Goal: Information Seeking & Learning: Learn about a topic

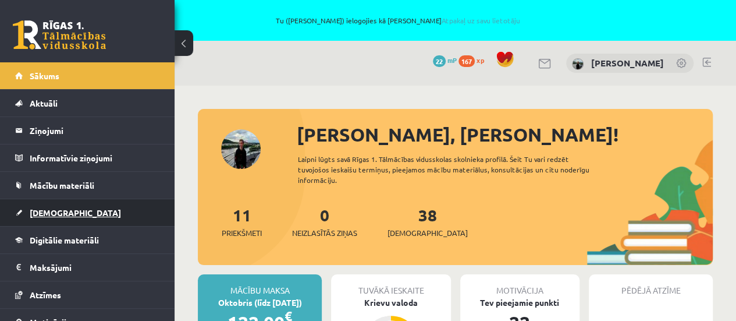
click at [34, 212] on span "[DEMOGRAPHIC_DATA]" at bounding box center [75, 212] width 91 height 10
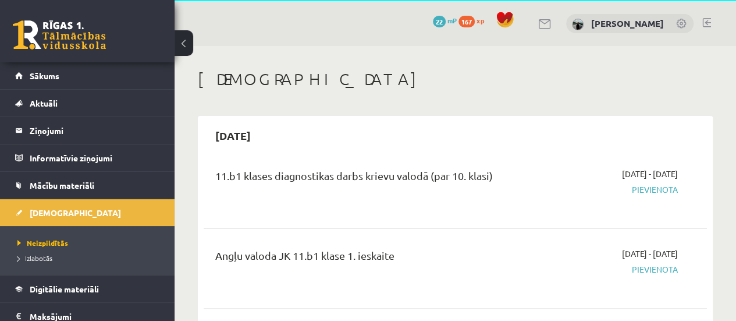
scroll to position [116, 0]
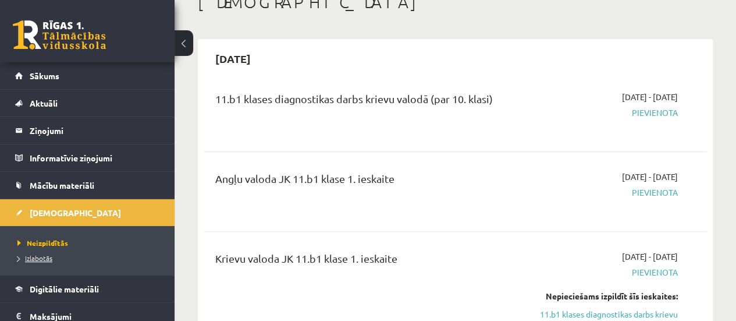
click at [41, 258] on span "Izlabotās" at bounding box center [34, 257] width 35 height 9
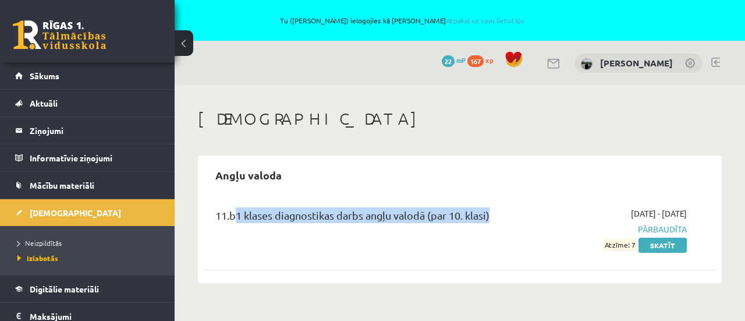
drag, startPoint x: 233, startPoint y: 208, endPoint x: 548, endPoint y: 203, distance: 315.5
click at [550, 204] on div "11.b1 klases diagnostikas darbs angļu valodā (par 10. klasi) 2025-09-01 - 2025-…" at bounding box center [460, 229] width 512 height 67
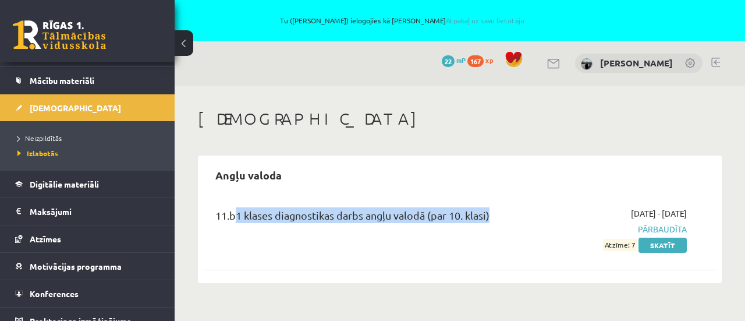
scroll to position [115, 0]
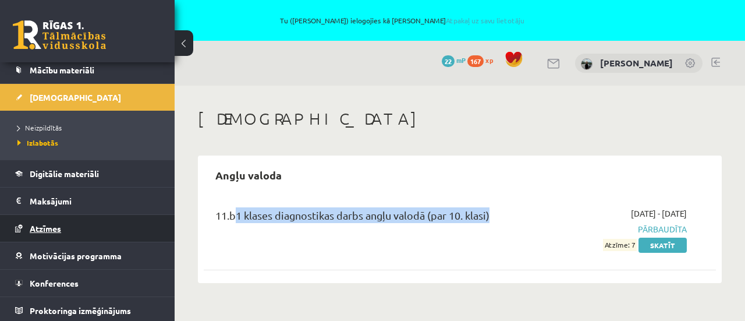
click at [73, 224] on link "Atzīmes" at bounding box center [87, 228] width 145 height 27
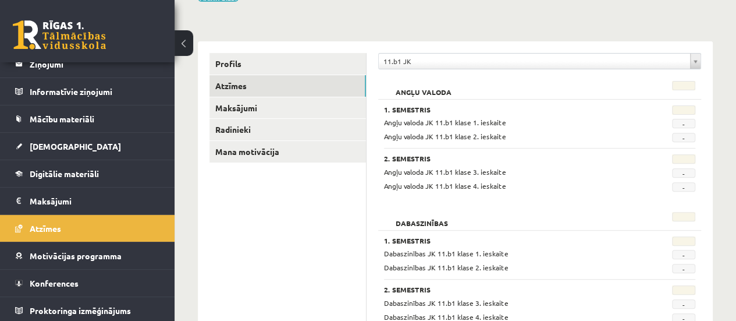
scroll to position [175, 0]
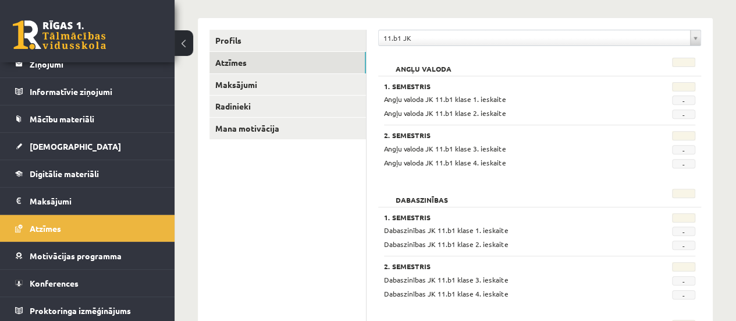
drag, startPoint x: 474, startPoint y: 99, endPoint x: 538, endPoint y: 99, distance: 64.6
click at [538, 99] on div "Angļu valoda JK 11.b1 klase 1. ieskaite" at bounding box center [512, 99] width 274 height 11
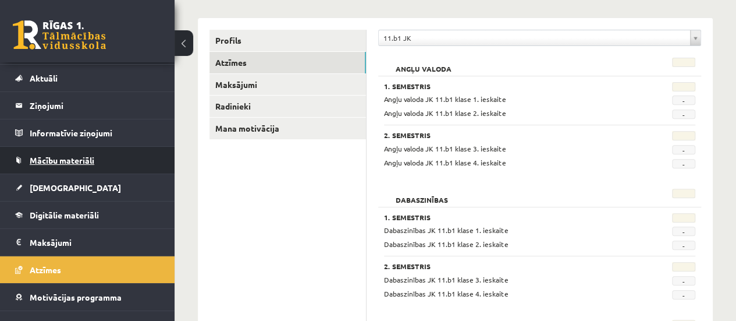
scroll to position [8, 0]
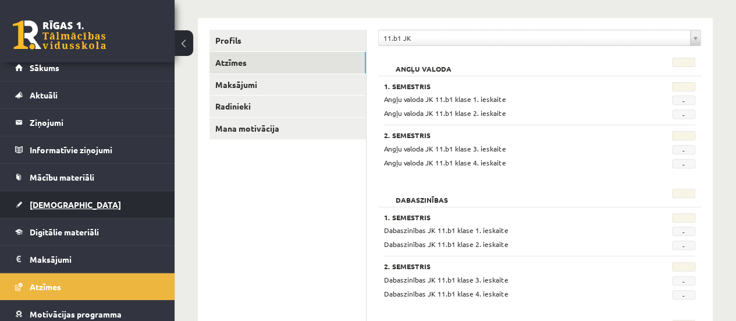
click at [42, 195] on link "[DEMOGRAPHIC_DATA]" at bounding box center [87, 204] width 145 height 27
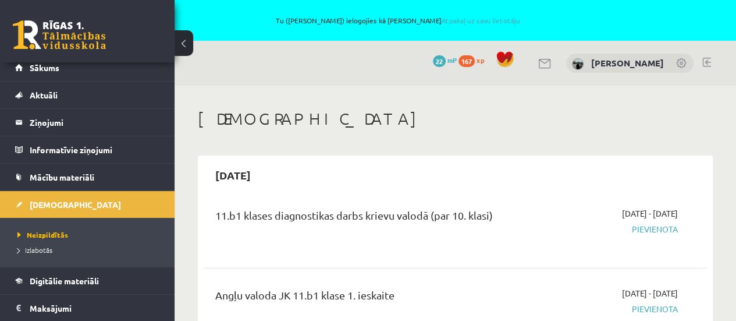
click at [700, 60] on div "0 Dāvanas 22 mP 167 xp Edgars Toms Jermušs" at bounding box center [456, 63] width 562 height 45
click at [711, 62] on link at bounding box center [706, 62] width 9 height 9
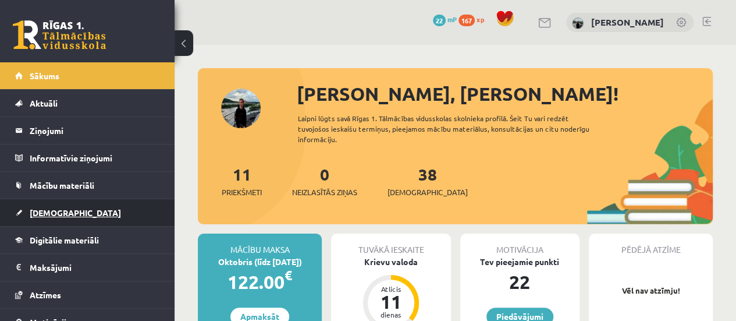
click at [108, 203] on link "[DEMOGRAPHIC_DATA]" at bounding box center [87, 212] width 145 height 27
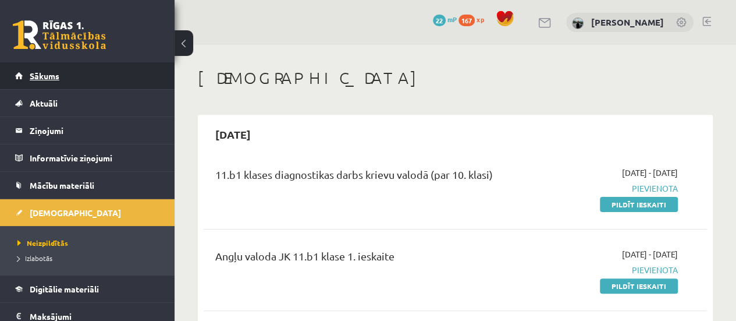
click at [105, 81] on link "Sākums" at bounding box center [87, 75] width 145 height 27
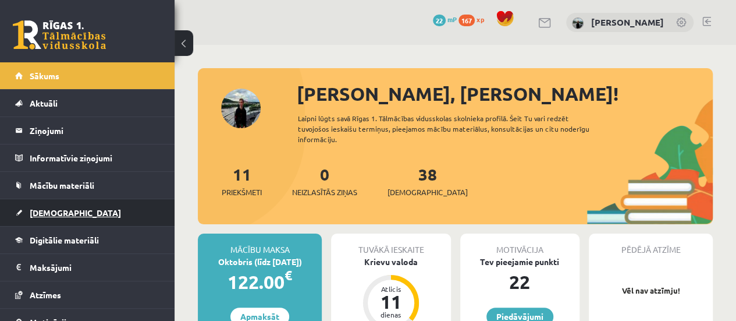
click at [44, 208] on span "[DEMOGRAPHIC_DATA]" at bounding box center [75, 212] width 91 height 10
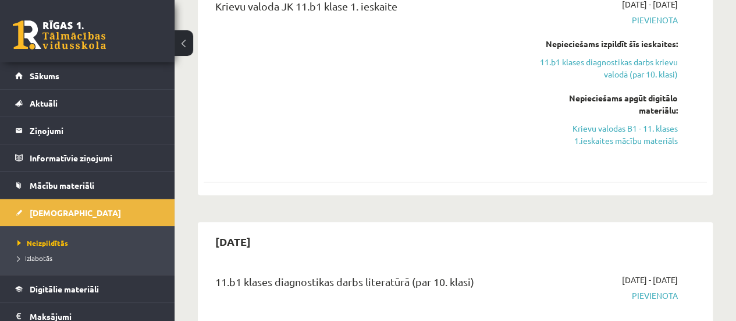
scroll to position [349, 0]
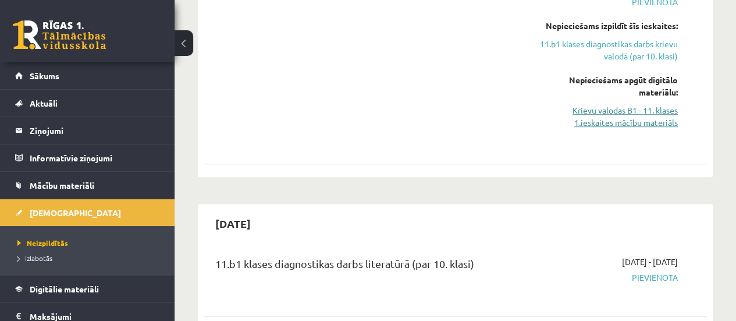
click at [638, 112] on link "Krievu valodas B1 - 11. klases 1.ieskaites mācību materiāls" at bounding box center [606, 116] width 143 height 24
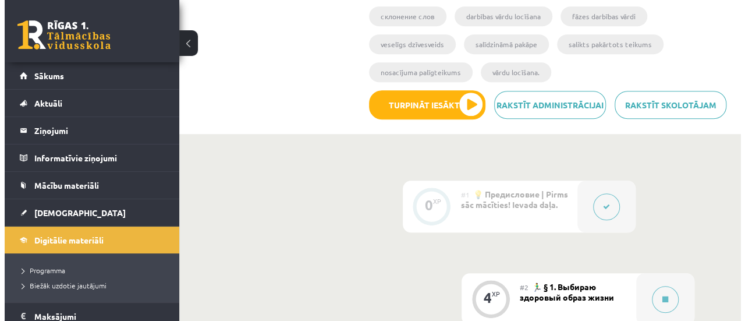
scroll to position [291, 0]
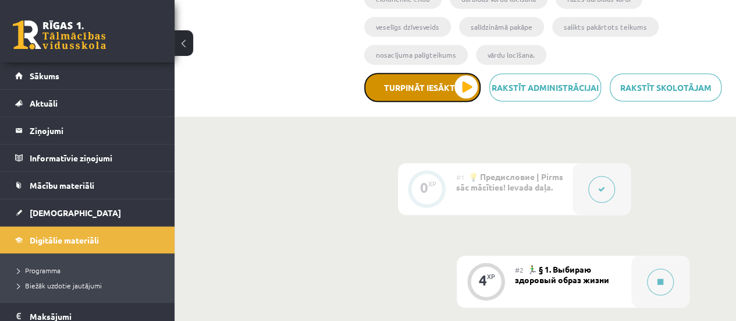
click at [428, 86] on button "Turpināt iesākto" at bounding box center [422, 87] width 116 height 29
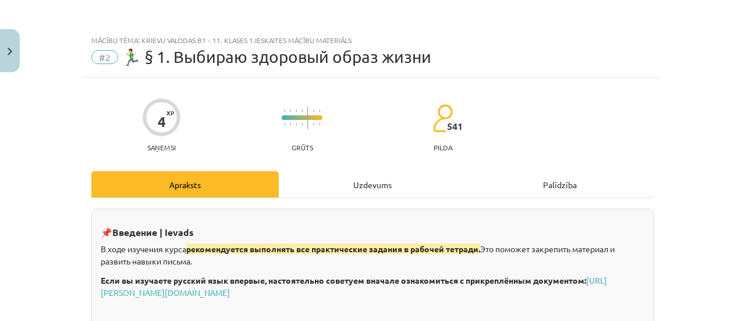
scroll to position [0, 0]
click at [377, 189] on div "Uzdevums" at bounding box center [372, 184] width 187 height 26
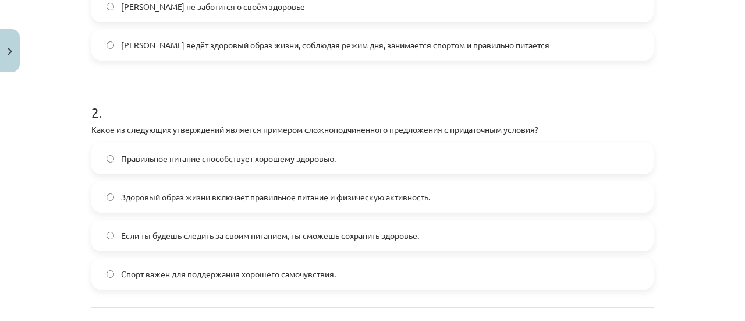
scroll to position [489, 0]
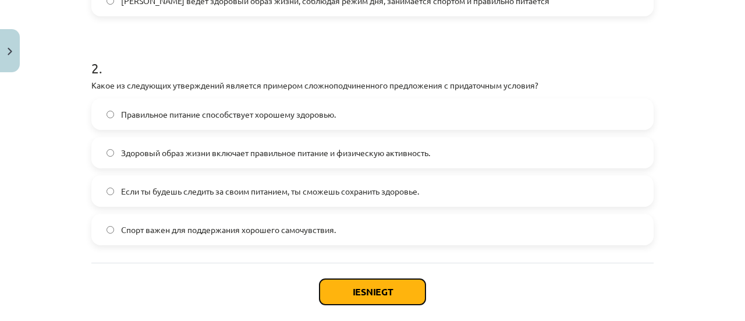
click at [365, 292] on button "Iesniegt" at bounding box center [372, 292] width 106 height 26
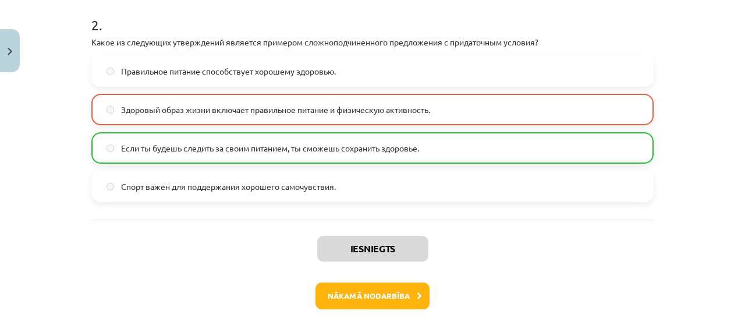
scroll to position [584, 0]
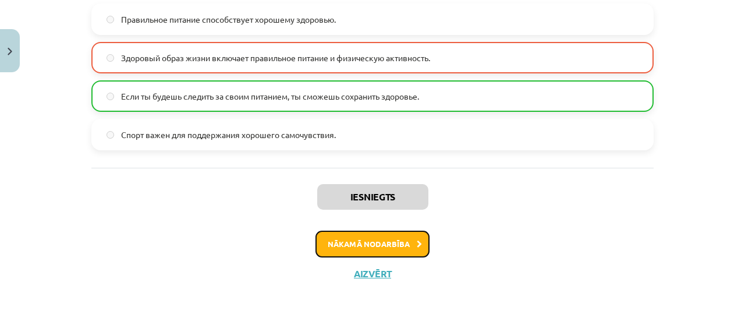
click at [368, 242] on button "Nākamā nodarbība" at bounding box center [372, 243] width 114 height 27
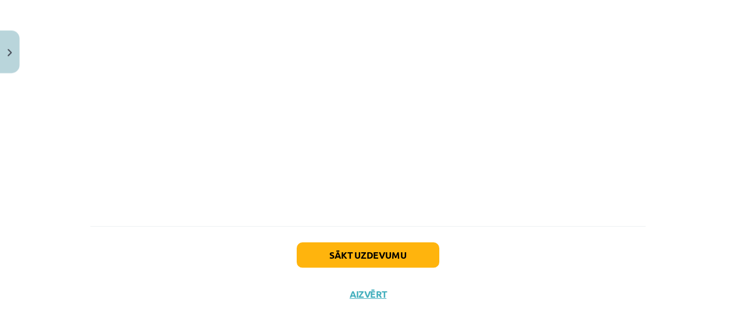
scroll to position [1151, 0]
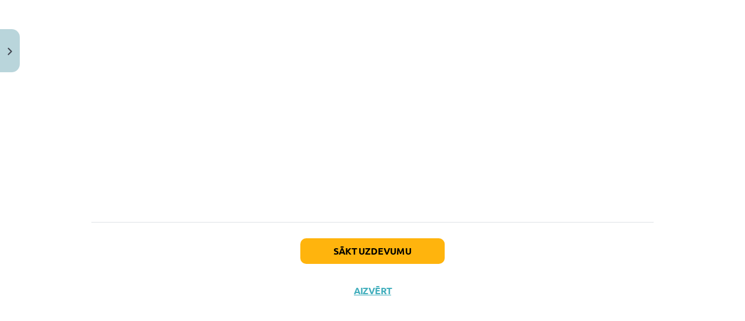
click at [360, 261] on div "Sākt uzdevumu Aizvērt" at bounding box center [372, 262] width 562 height 81
click at [355, 285] on button "Aizvērt" at bounding box center [372, 291] width 44 height 12
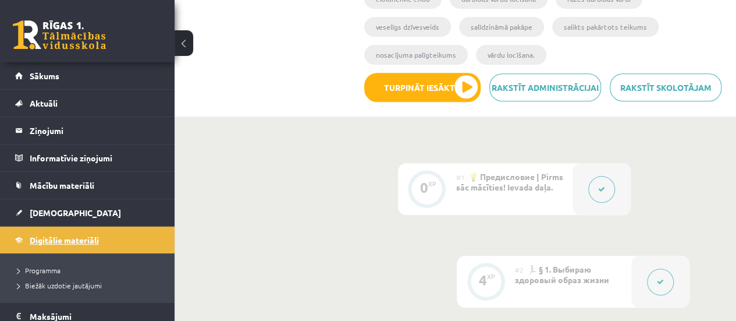
click at [98, 233] on link "Digitālie materiāli" at bounding box center [87, 239] width 145 height 27
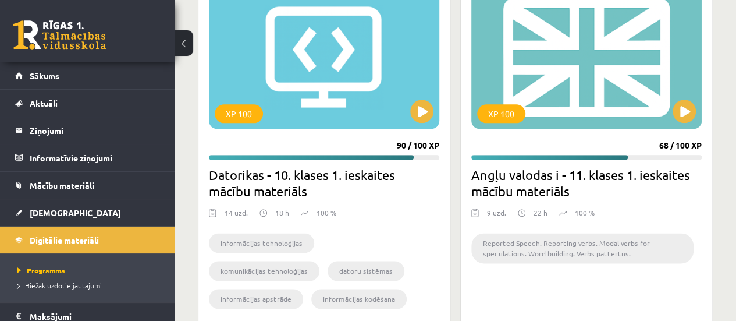
scroll to position [5095, 0]
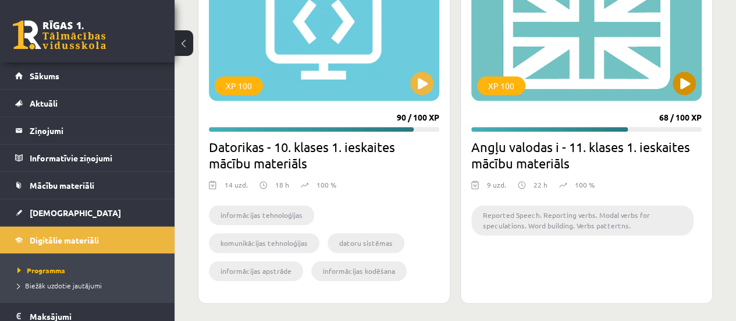
click at [619, 74] on div "XP 100" at bounding box center [586, 27] width 230 height 145
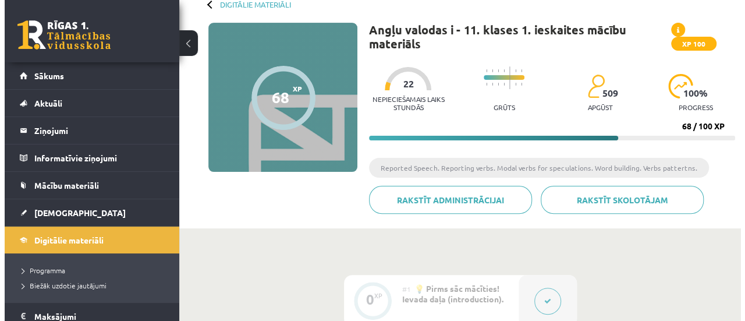
scroll to position [291, 0]
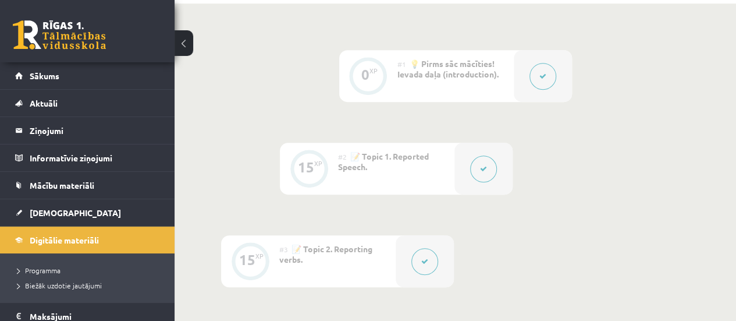
click at [528, 79] on div at bounding box center [543, 76] width 58 height 52
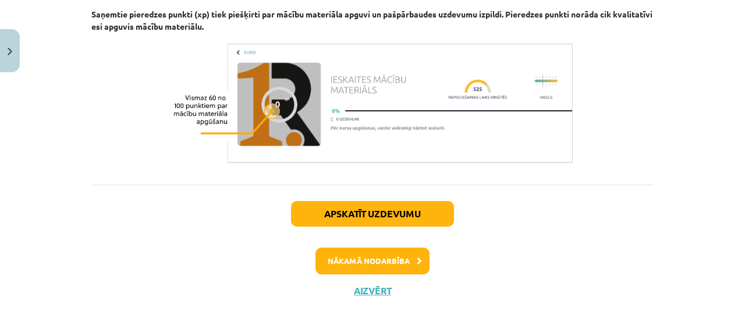
scroll to position [938, 0]
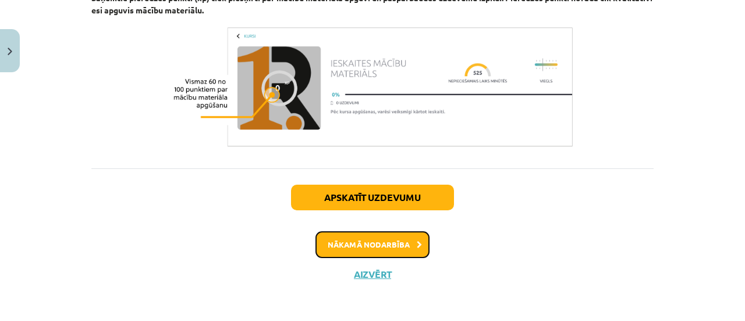
click at [394, 245] on button "Nākamā nodarbība" at bounding box center [372, 244] width 114 height 27
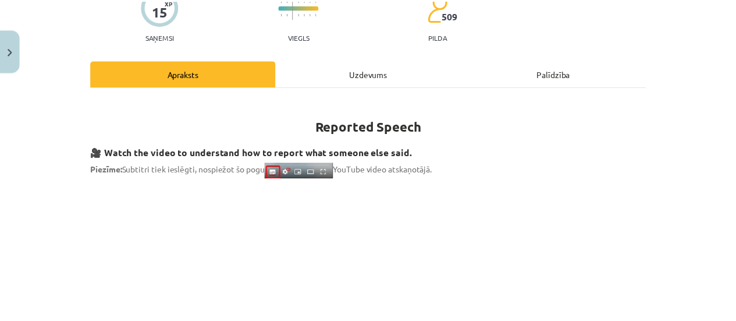
scroll to position [0, 0]
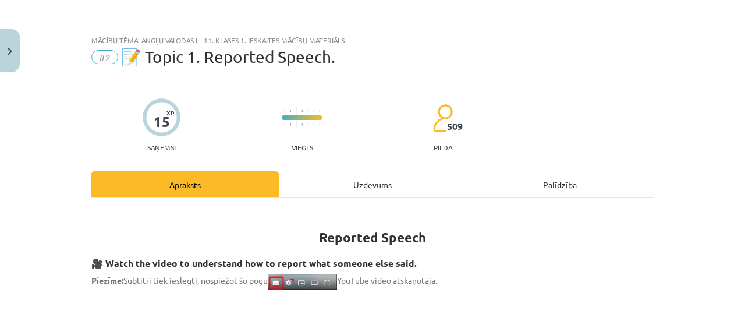
click at [10, 29] on div "Mācību tēma: Angļu valodas i - 11. klases 1. ieskaites mācību materiāls #2 📝 To…" at bounding box center [372, 160] width 745 height 321
click at [10, 51] on img "Close" at bounding box center [10, 52] width 5 height 8
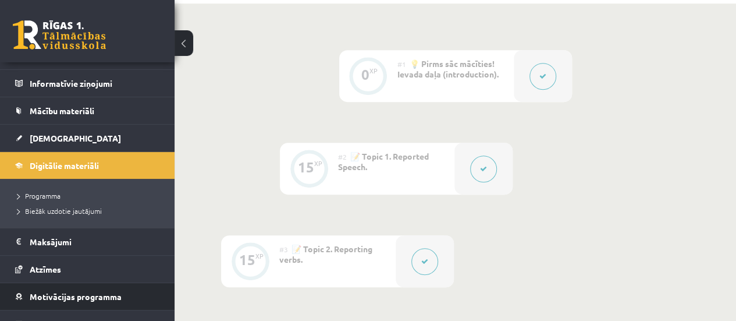
scroll to position [115, 0]
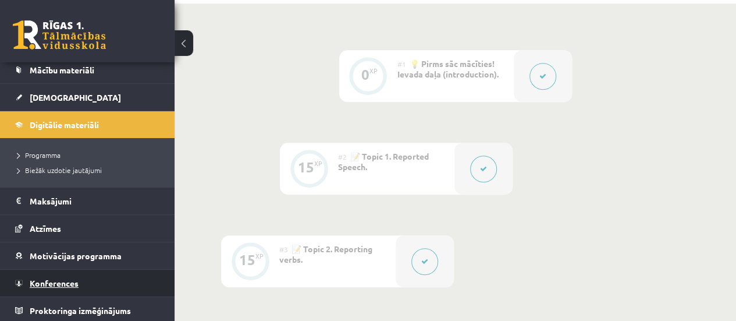
click at [73, 280] on span "Konferences" at bounding box center [54, 283] width 49 height 10
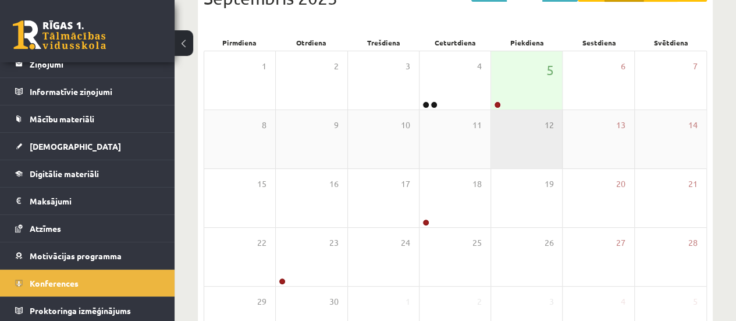
scroll to position [175, 0]
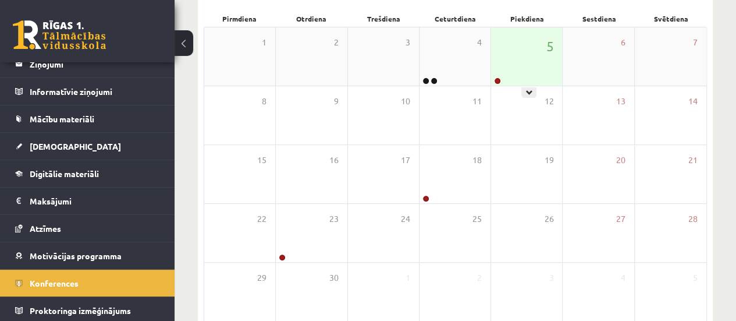
click at [524, 71] on div "5" at bounding box center [526, 56] width 71 height 58
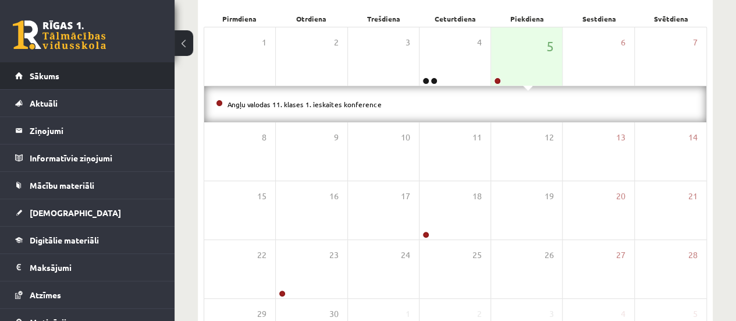
scroll to position [0, 0]
click at [40, 87] on link "Sākums" at bounding box center [87, 75] width 145 height 27
